Goal: Task Accomplishment & Management: Manage account settings

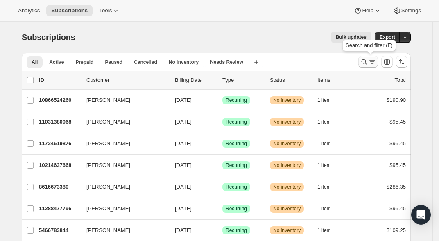
click at [364, 60] on icon "Search and filter results" at bounding box center [364, 62] width 8 height 8
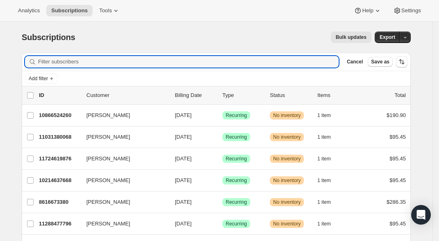
paste input "[EMAIL_ADDRESS][DOMAIN_NAME]"
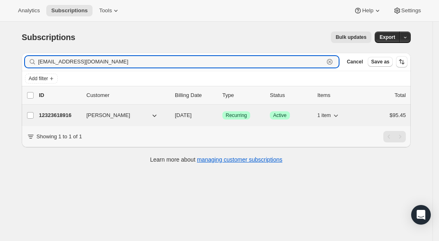
type input "[EMAIL_ADDRESS][DOMAIN_NAME]"
click at [71, 113] on p "12323618916" at bounding box center [59, 115] width 41 height 8
